Goal: Navigation & Orientation: Find specific page/section

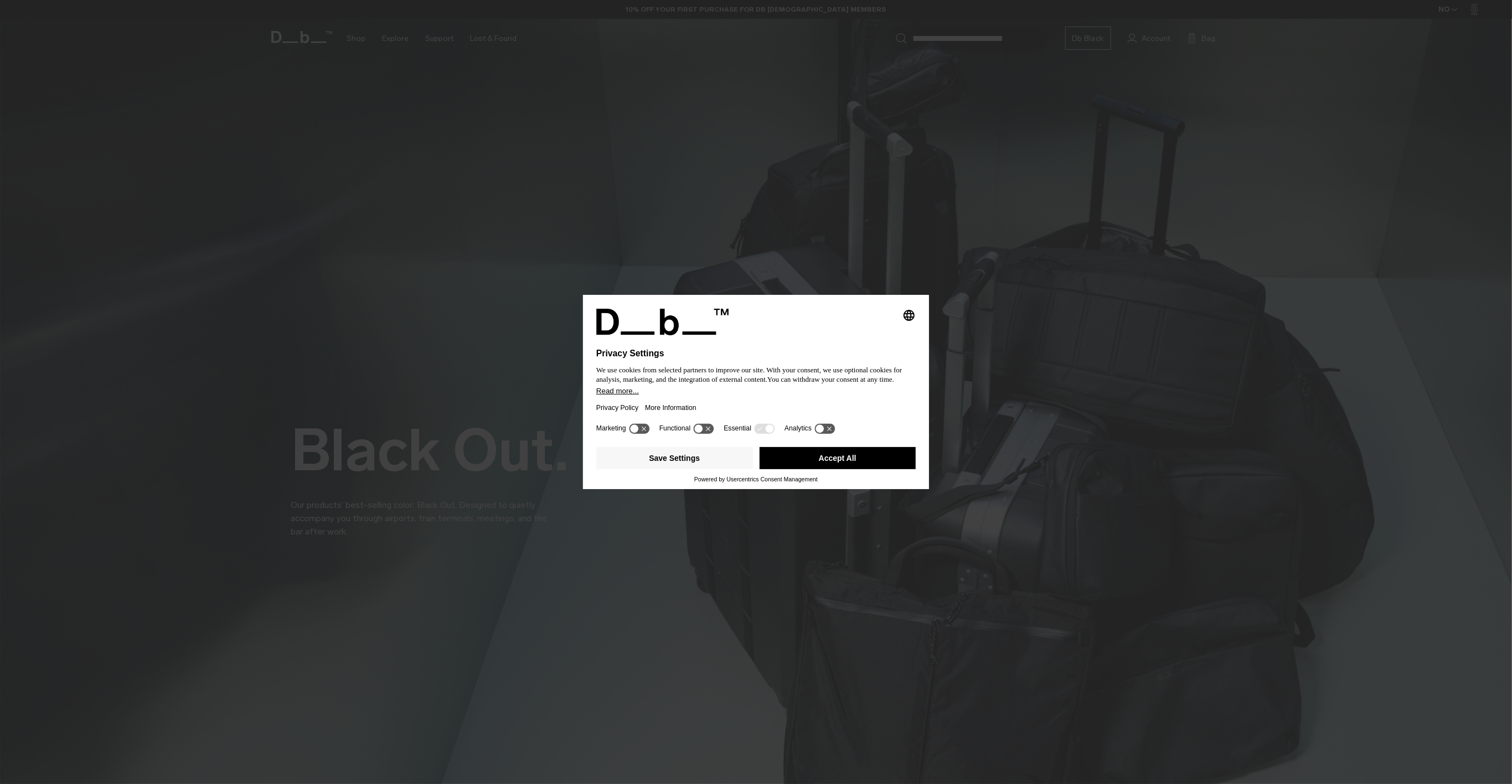
click at [782, 458] on button "Accept All" at bounding box center [838, 458] width 157 height 22
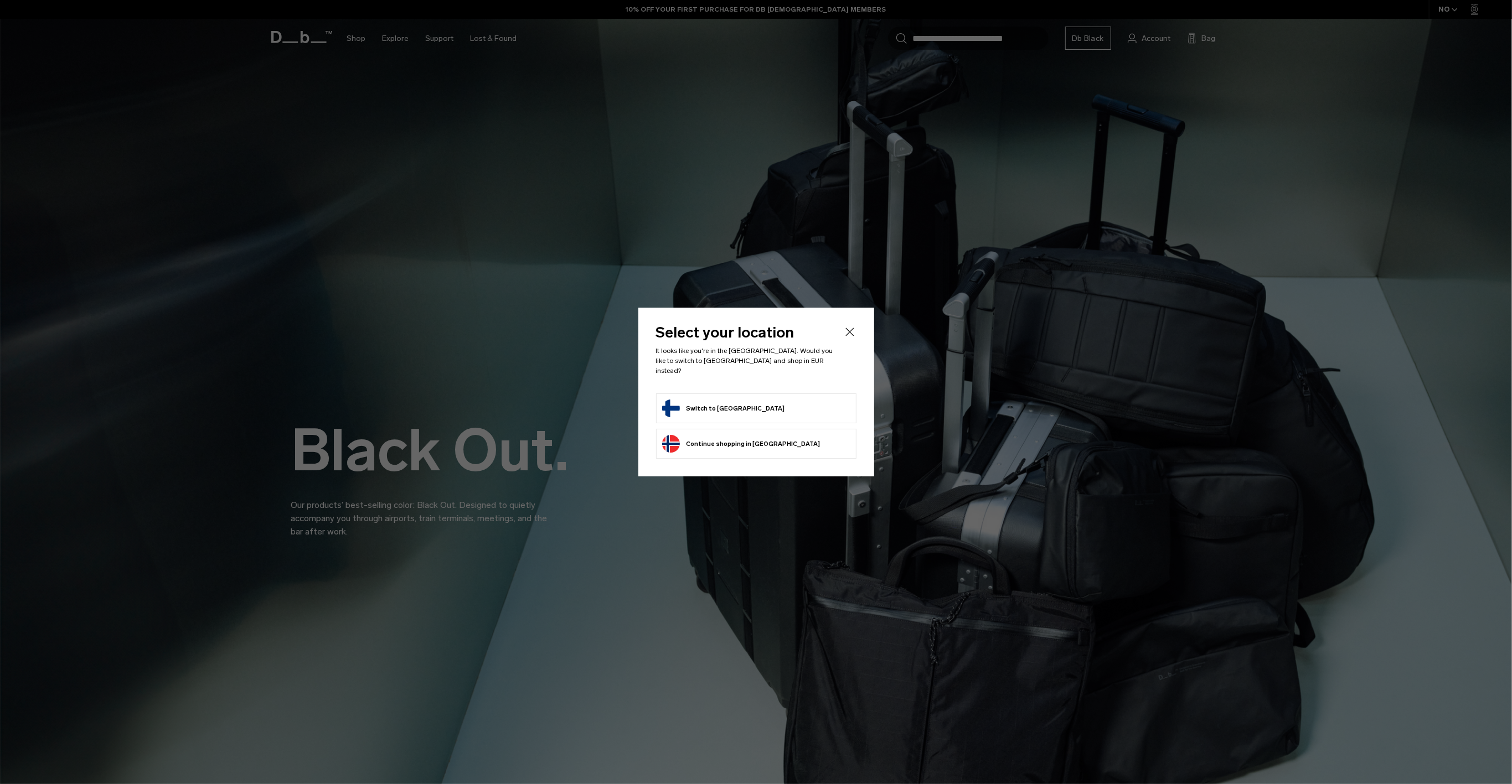
drag, startPoint x: 718, startPoint y: 409, endPoint x: 697, endPoint y: 417, distance: 22.5
click at [718, 409] on button "Switch to Finland" at bounding box center [724, 408] width 123 height 18
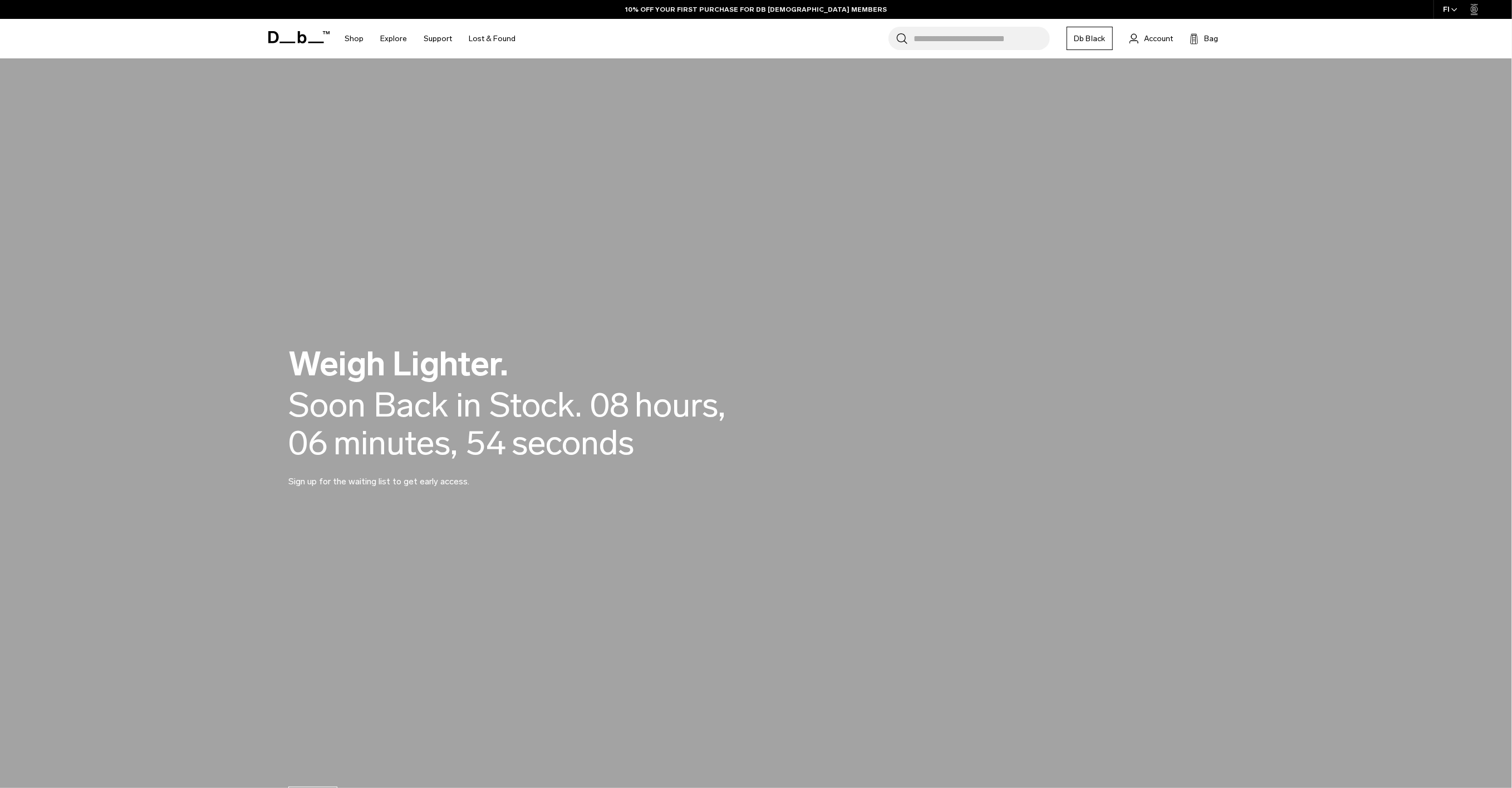
scroll to position [1202, 0]
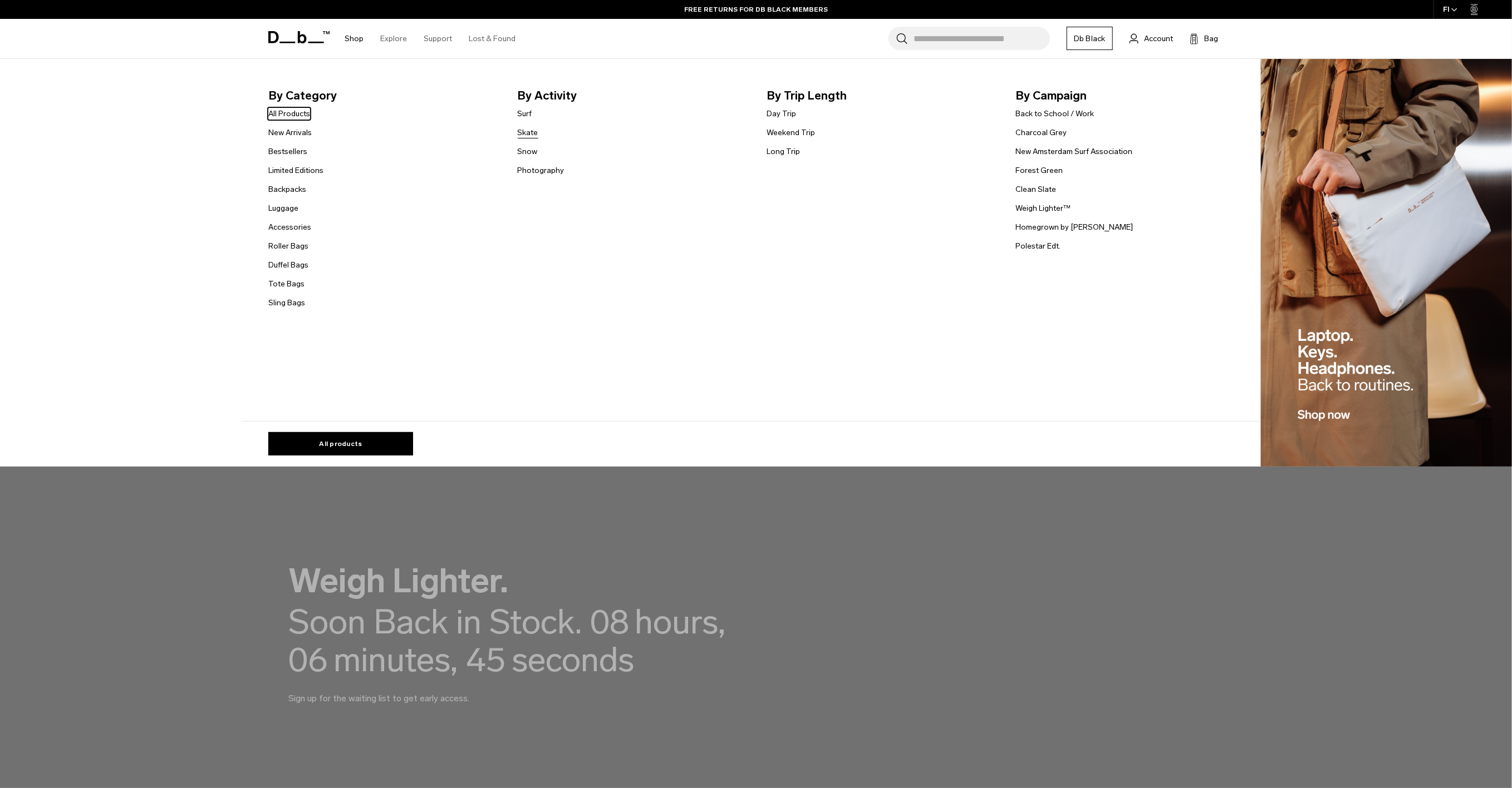
click at [532, 136] on link "Skate" at bounding box center [528, 133] width 21 height 12
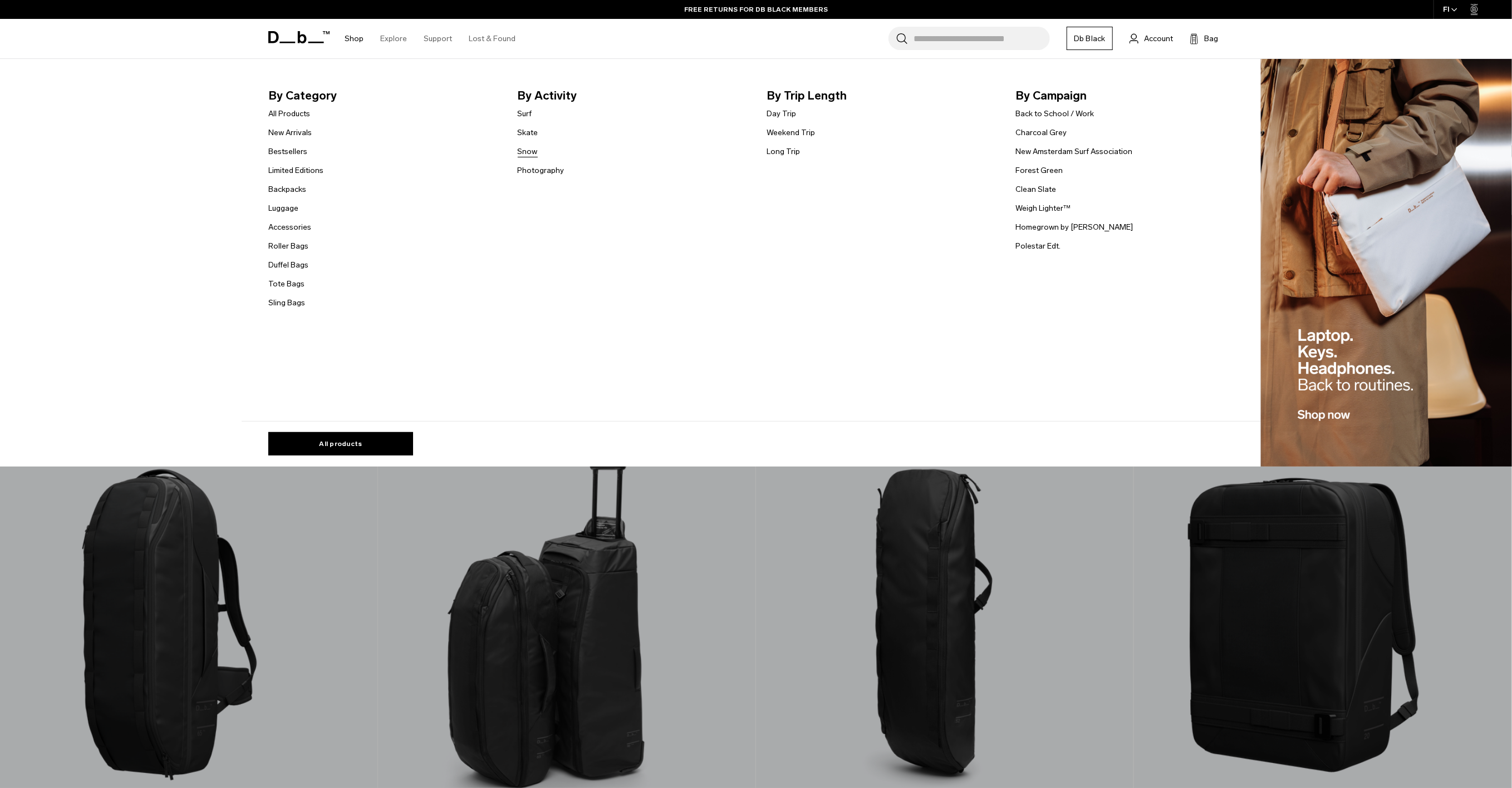
click at [531, 155] on link "Snow" at bounding box center [528, 152] width 20 height 12
